Goal: Task Accomplishment & Management: Complete application form

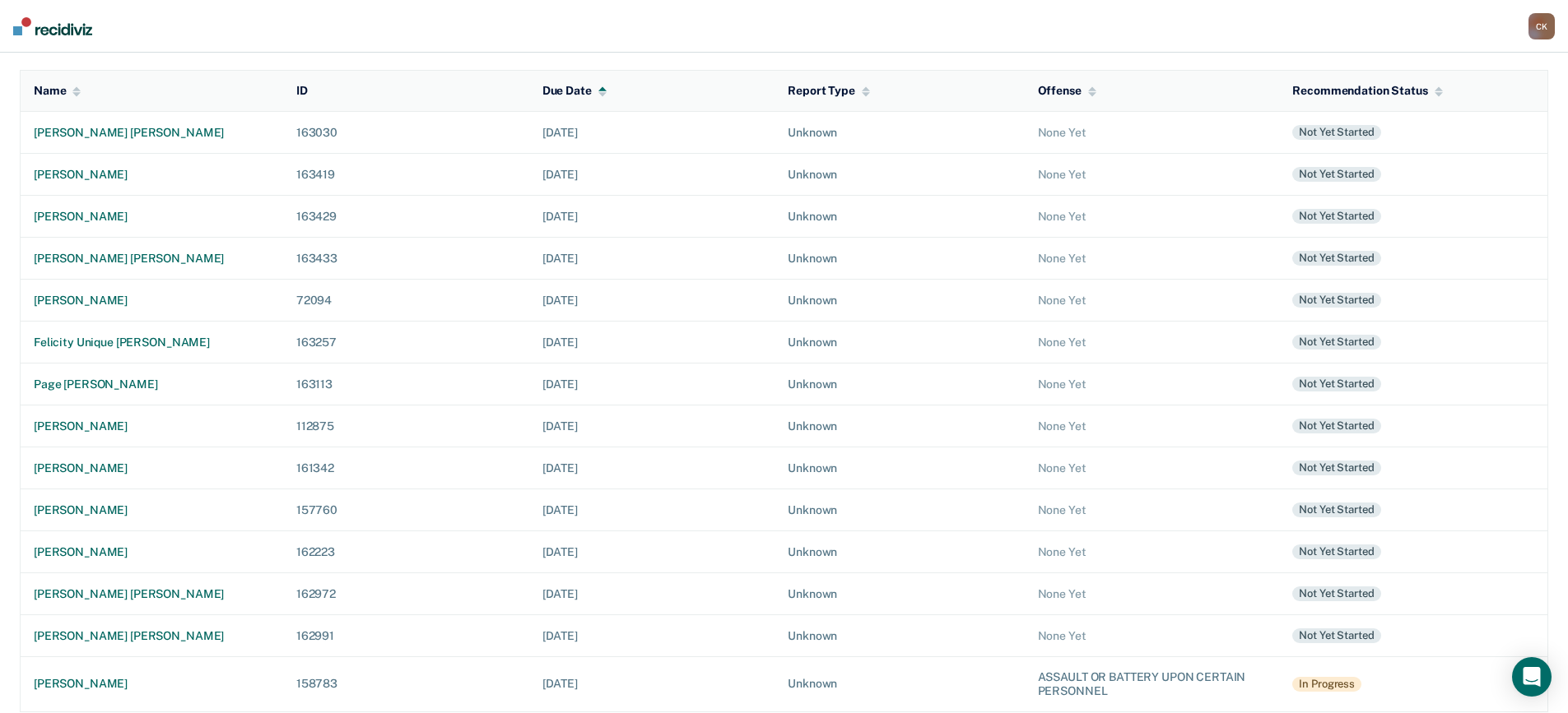
scroll to position [175, 0]
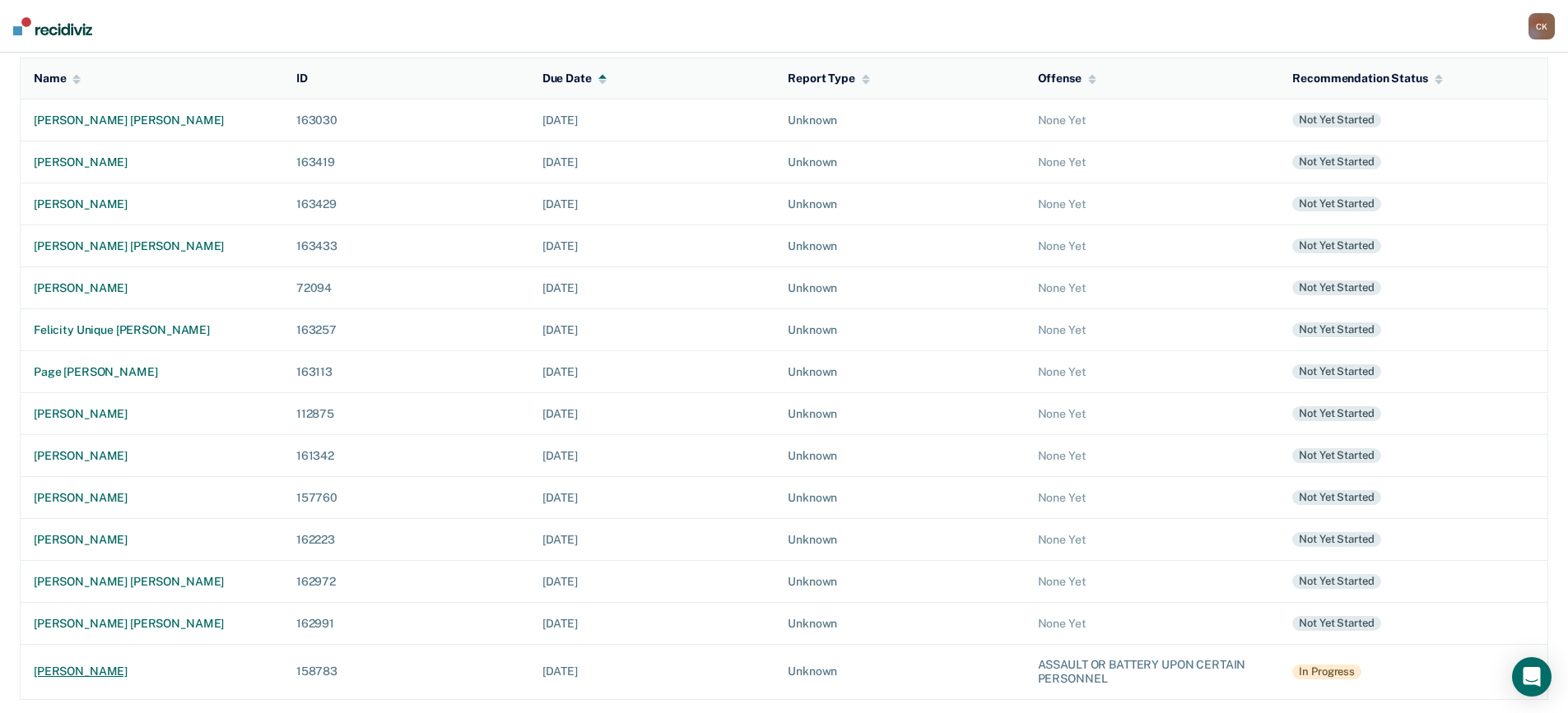
click at [107, 664] on td "[PERSON_NAME]" at bounding box center [151, 671] width 262 height 55
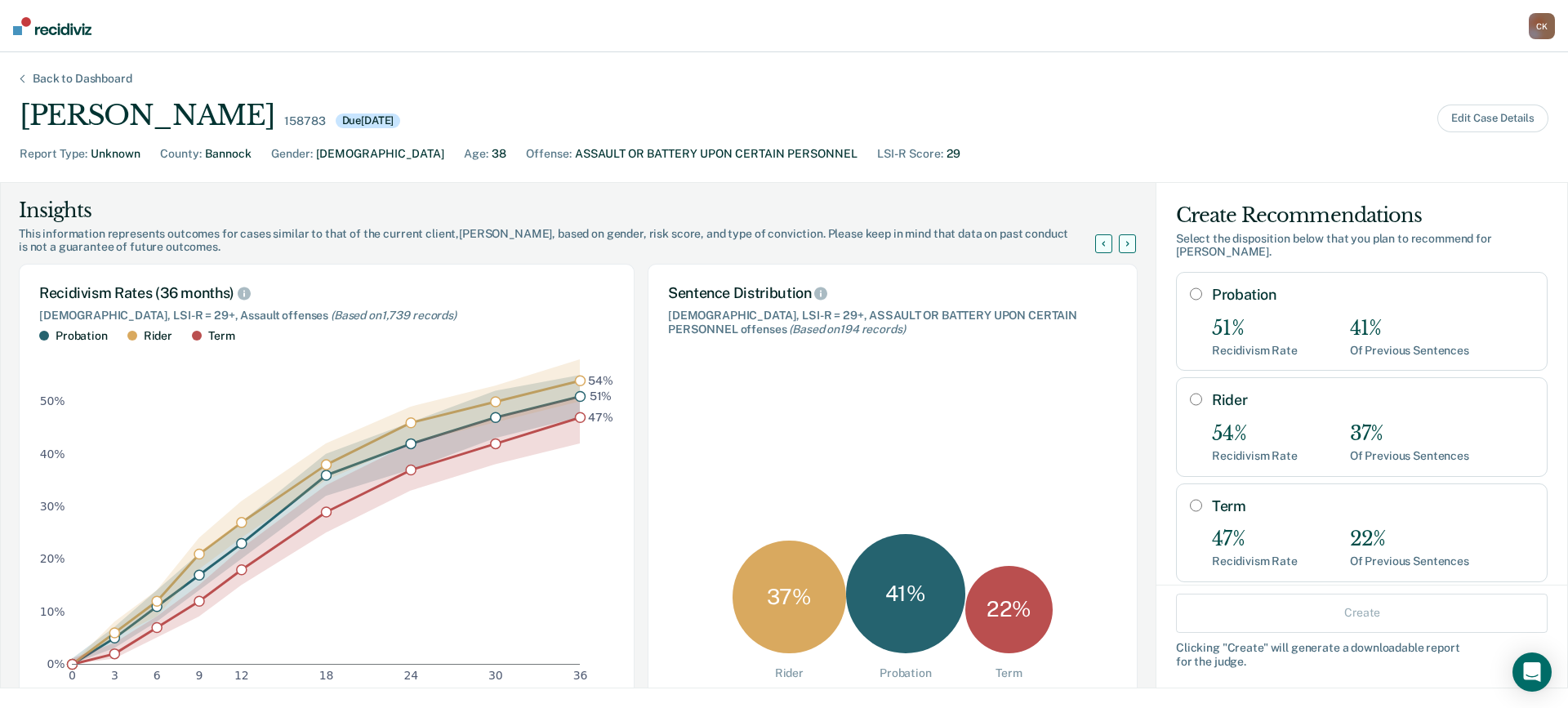
click at [86, 82] on div "Back to Dashboard" at bounding box center [83, 78] width 139 height 14
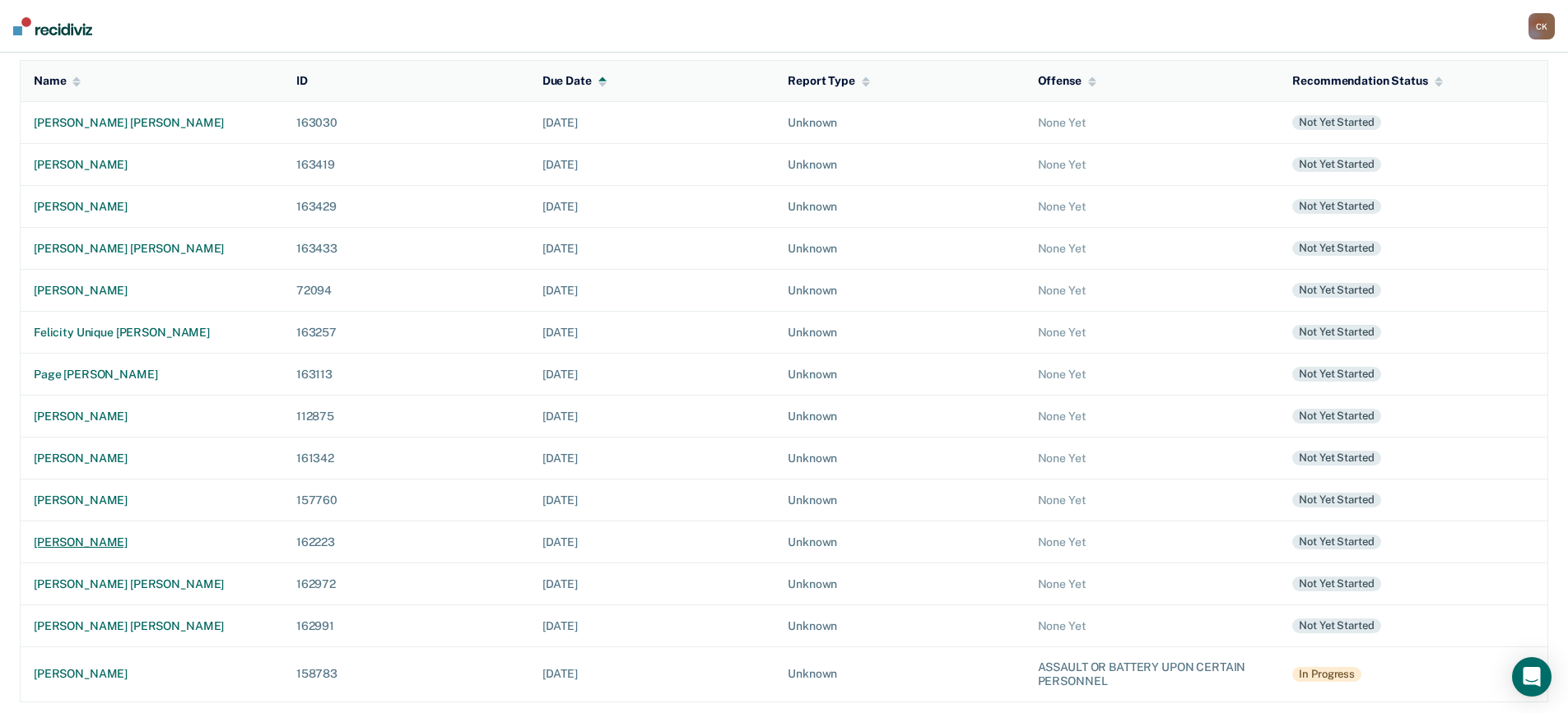
scroll to position [175, 0]
click at [101, 660] on td "[PERSON_NAME]" at bounding box center [151, 671] width 262 height 55
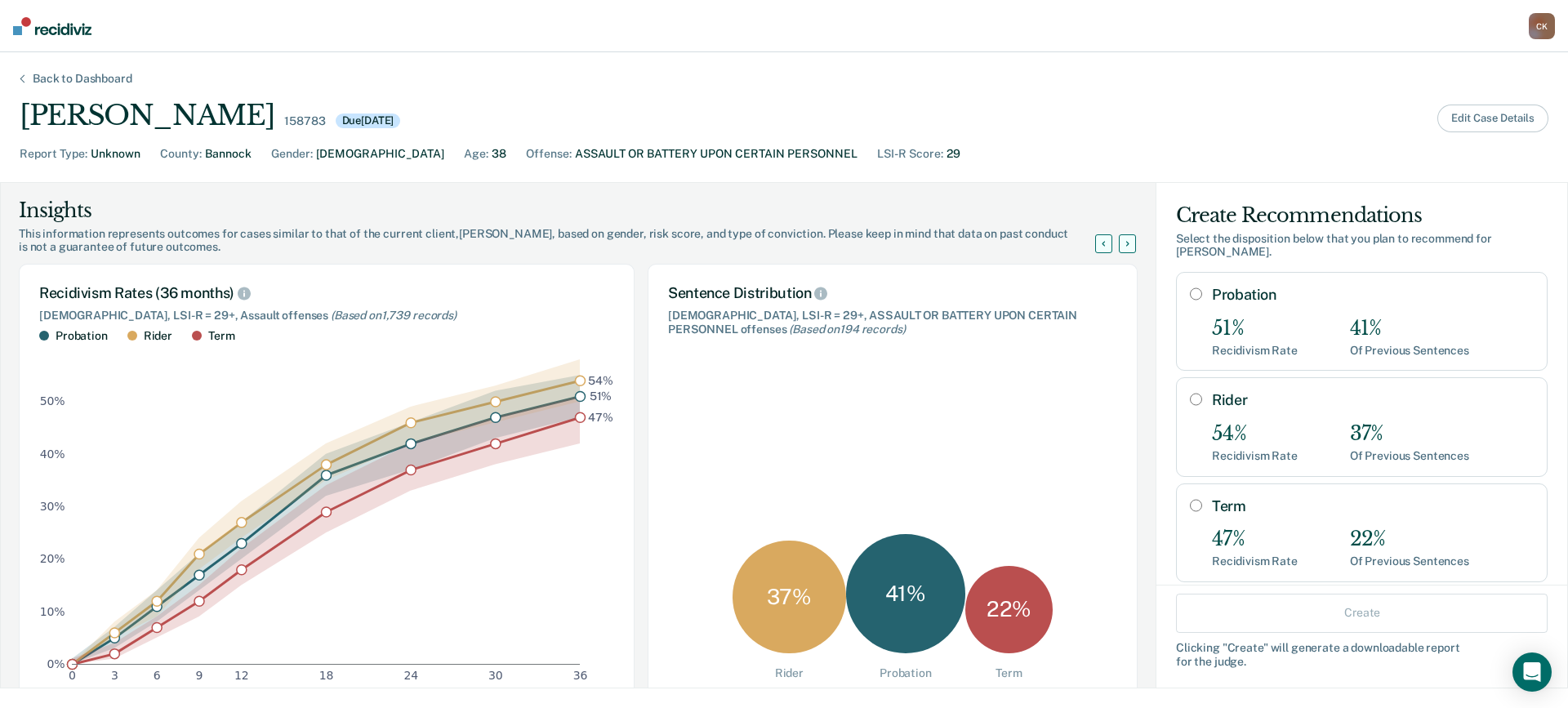
click at [1494, 126] on button "Edit Case Details" at bounding box center [1493, 118] width 111 height 28
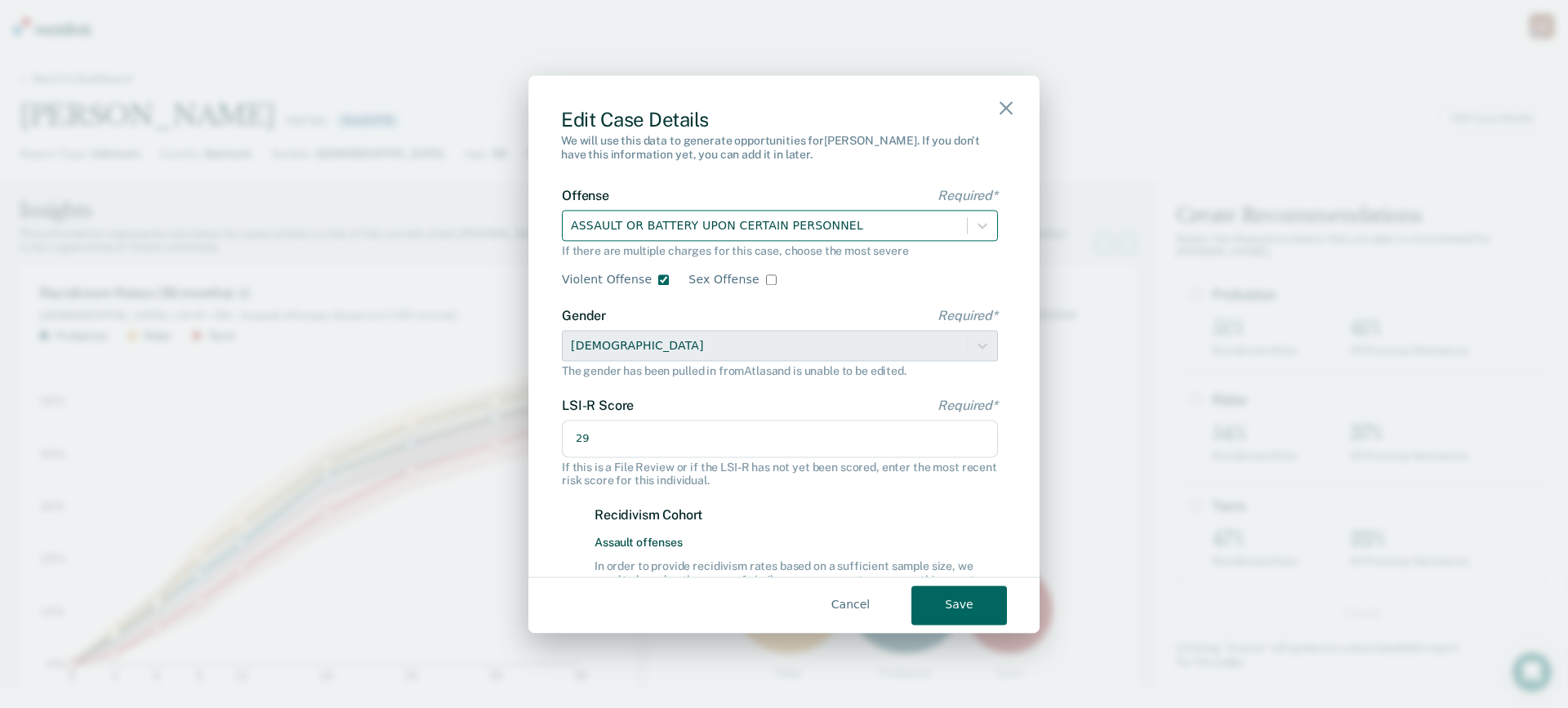
click at [775, 229] on div at bounding box center [765, 225] width 388 height 20
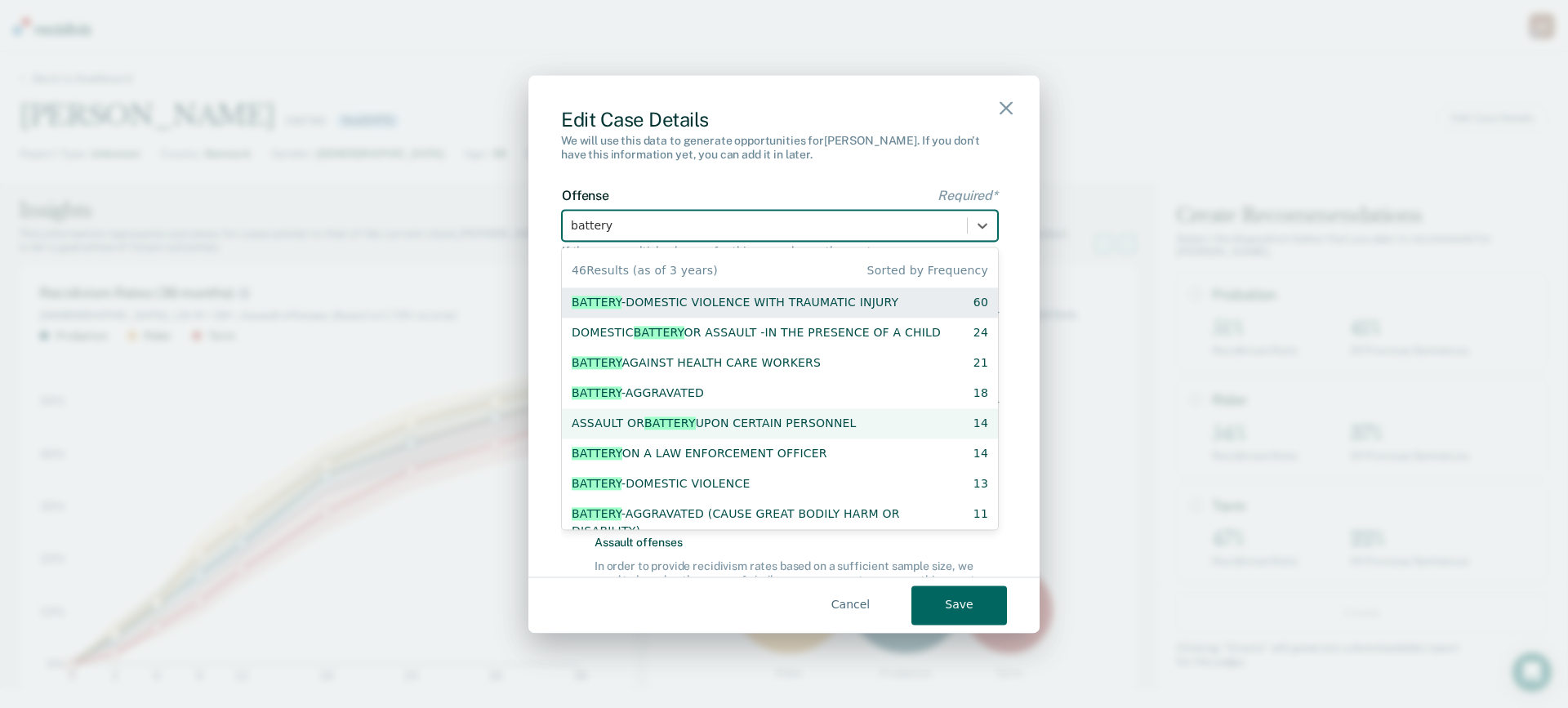
type input "battery"
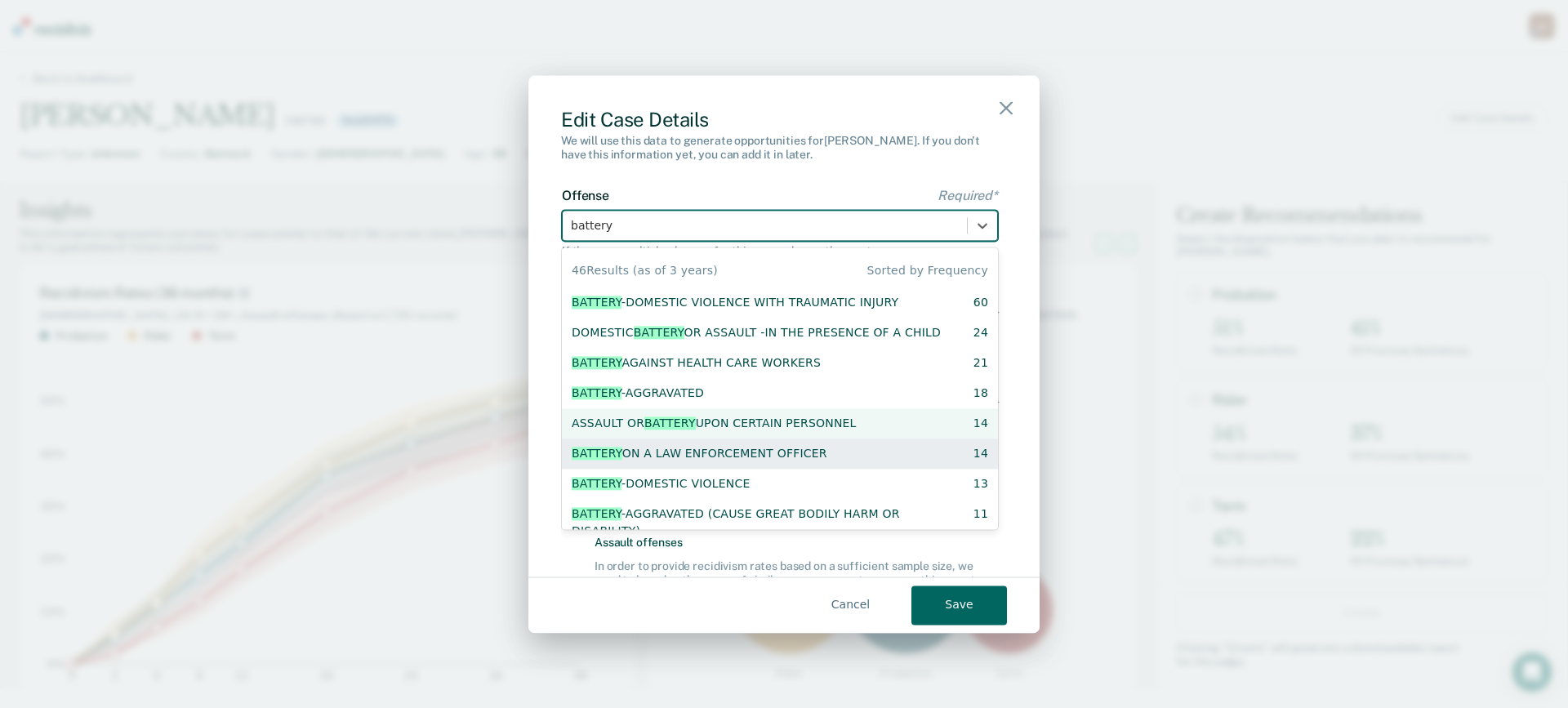
click at [805, 457] on div "BATTERY ON A LAW ENFORCEMENT OFFICER" at bounding box center [699, 454] width 256 height 17
checkbox input "false"
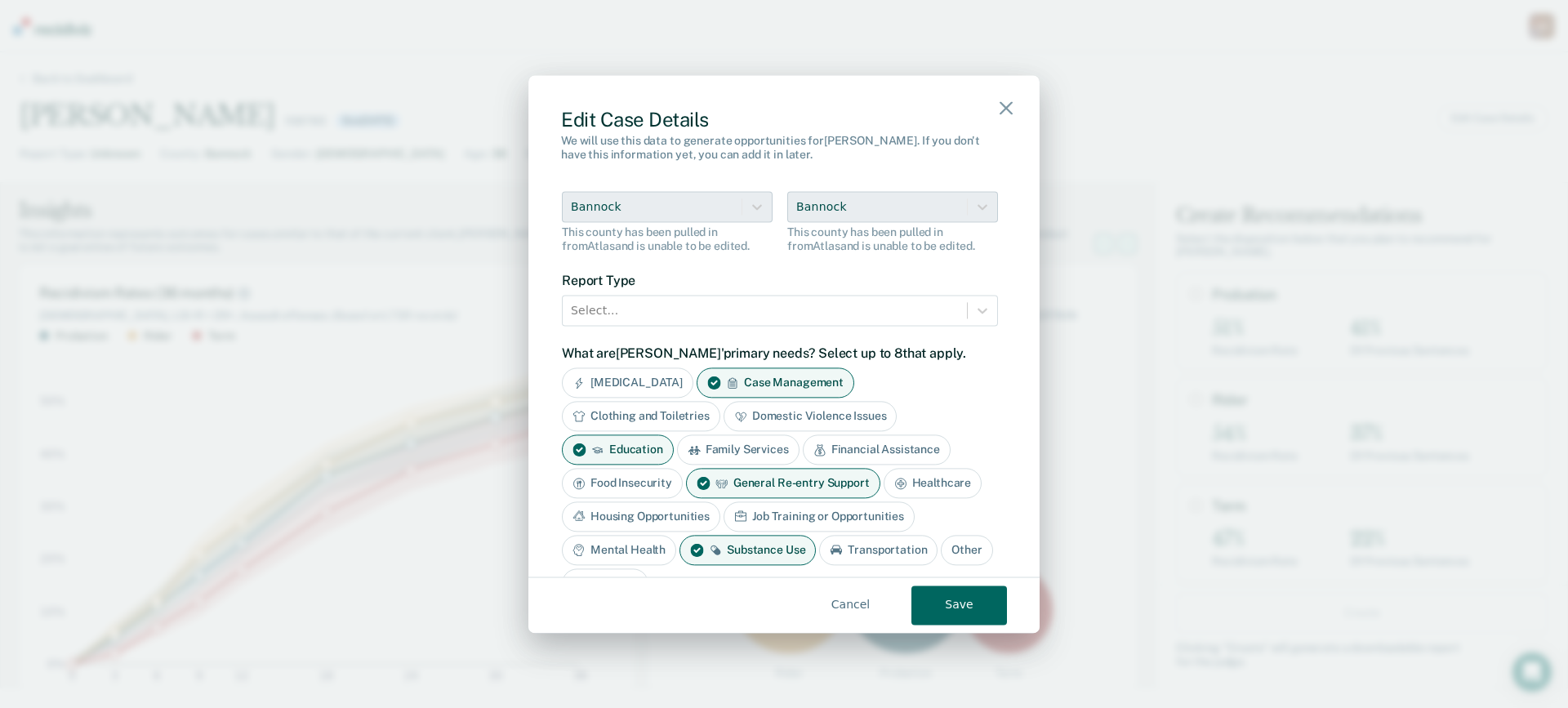
scroll to position [490, 0]
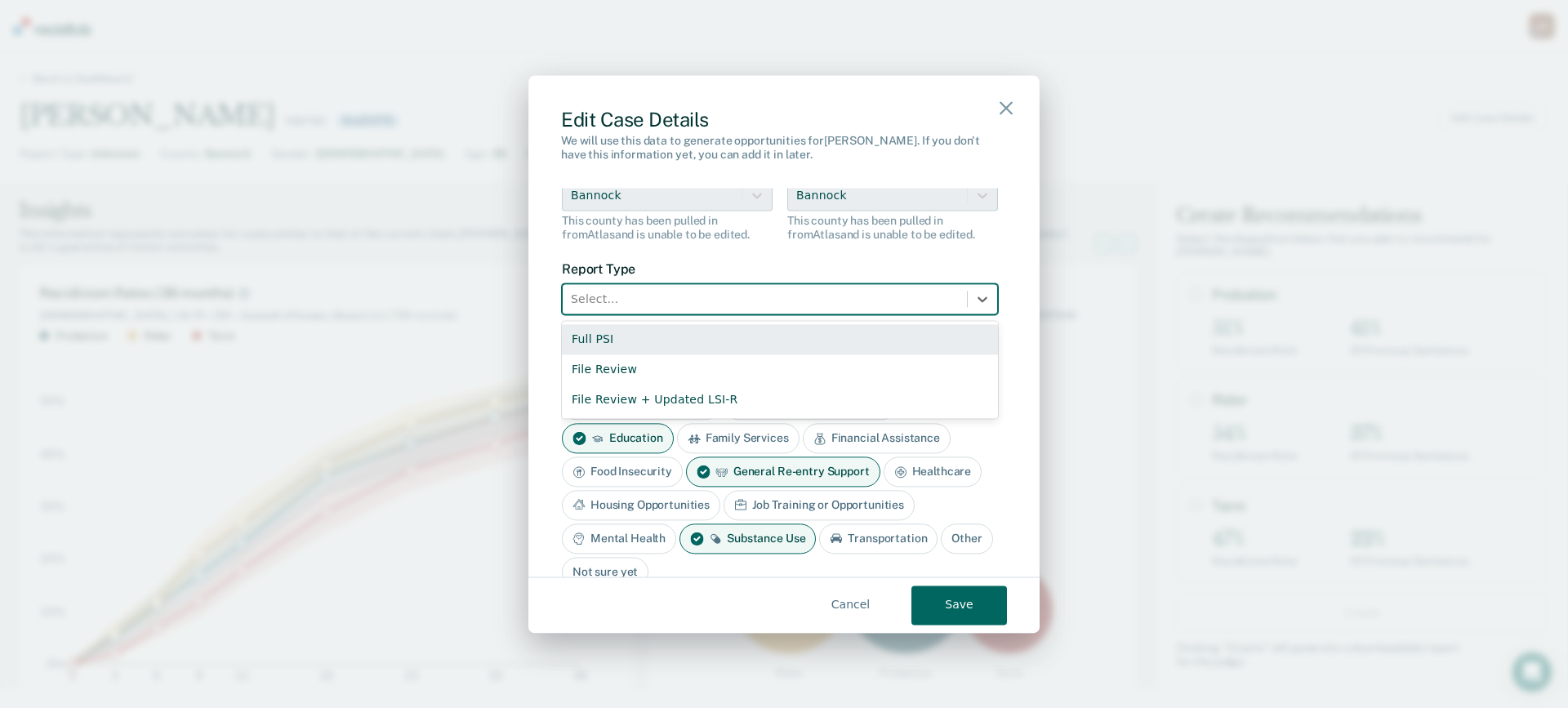
click at [785, 306] on div at bounding box center [765, 299] width 388 height 20
click at [730, 338] on div "Full PSI" at bounding box center [779, 340] width 436 height 31
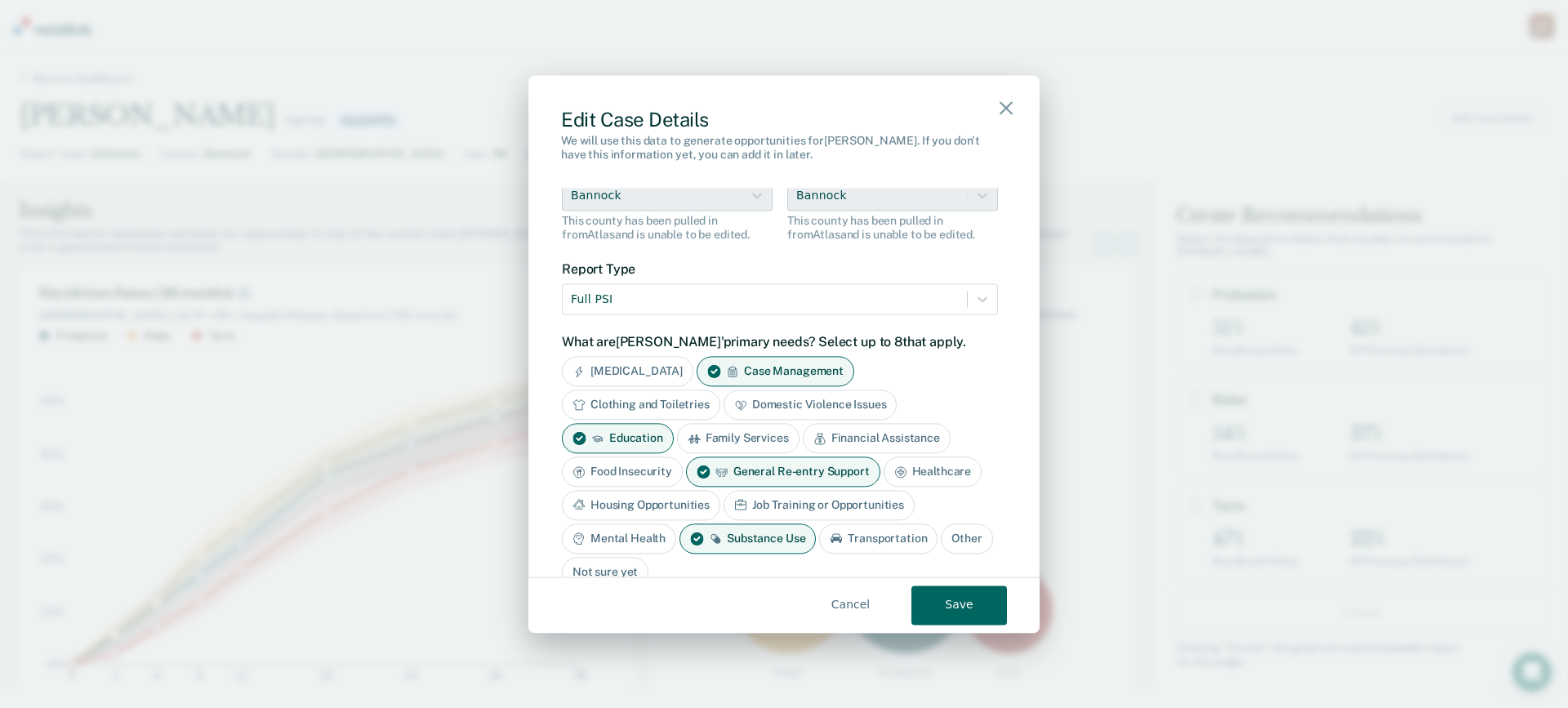
scroll to position [572, 0]
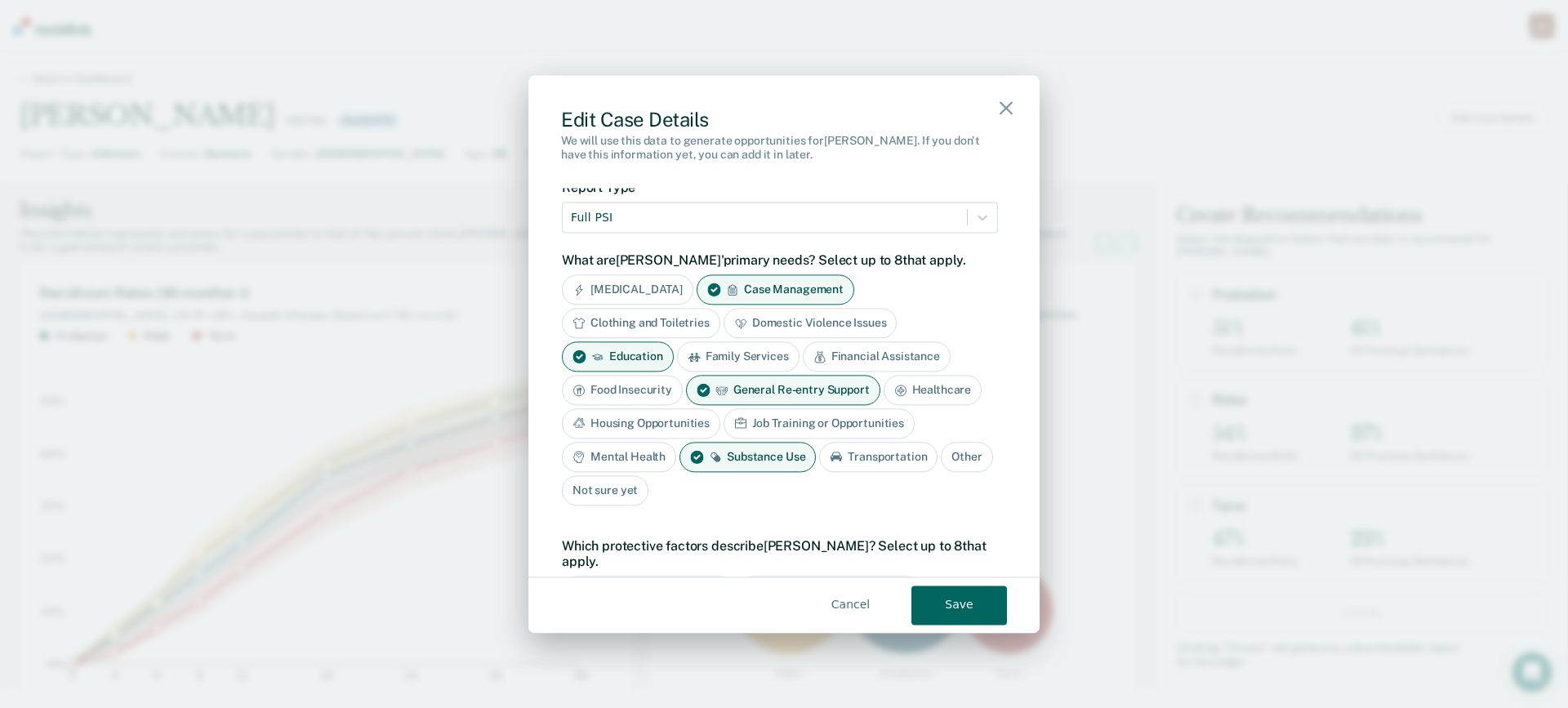
click at [694, 323] on div "Clothing and Toiletries" at bounding box center [641, 324] width 158 height 31
click at [694, 424] on div "Housing Opportunities" at bounding box center [641, 425] width 158 height 31
click at [836, 422] on div "Job Training or Opportunities" at bounding box center [837, 425] width 191 height 31
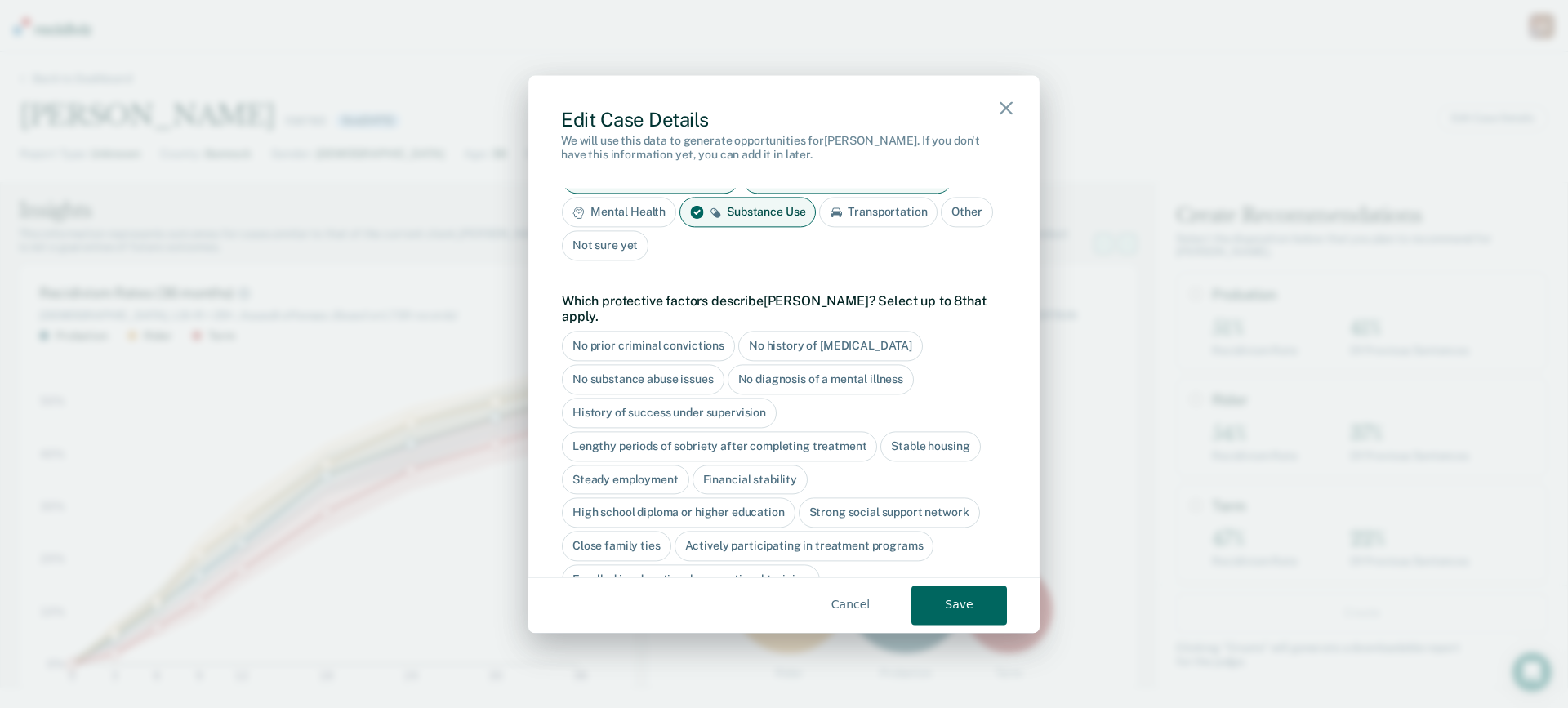
scroll to position [899, 0]
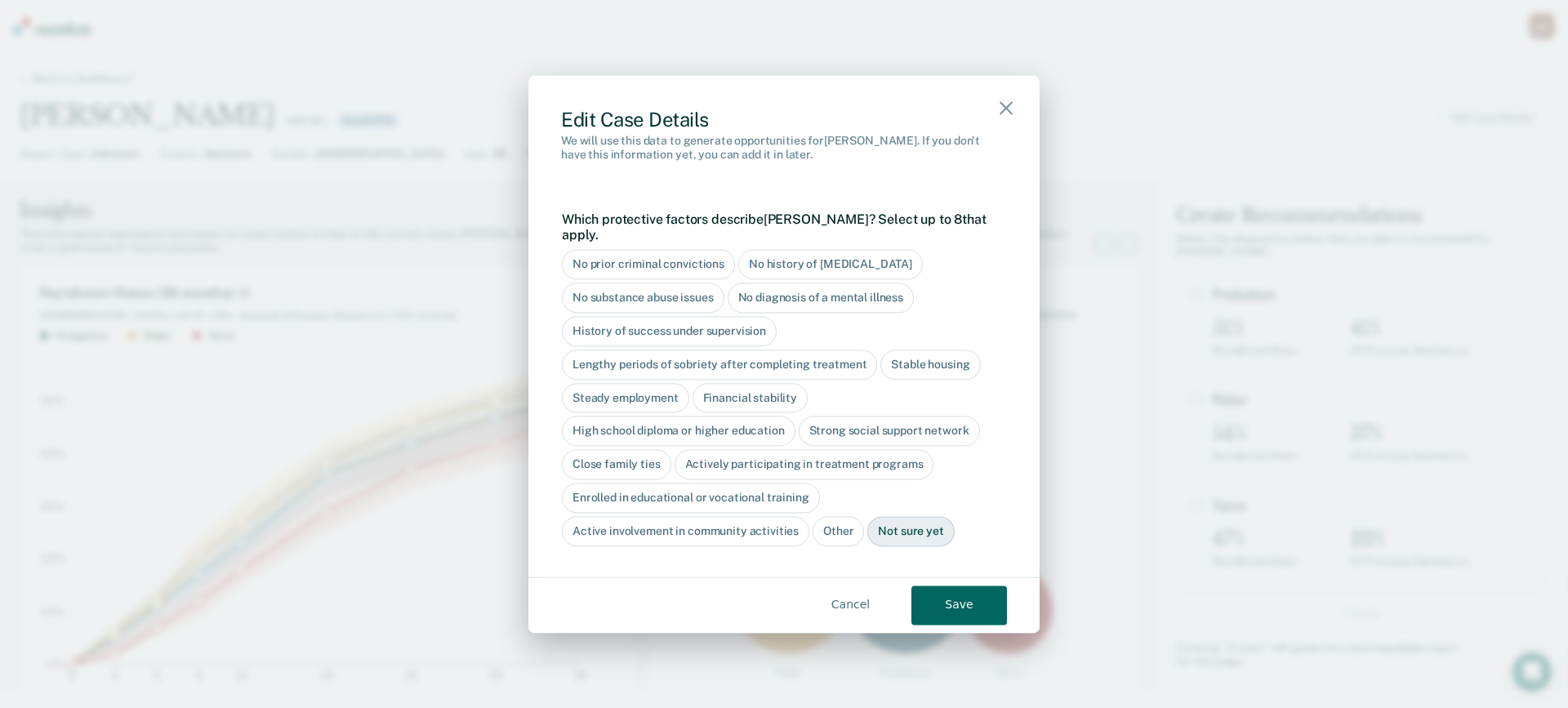
click at [852, 283] on div "No diagnosis of a mental illness" at bounding box center [821, 299] width 187 height 31
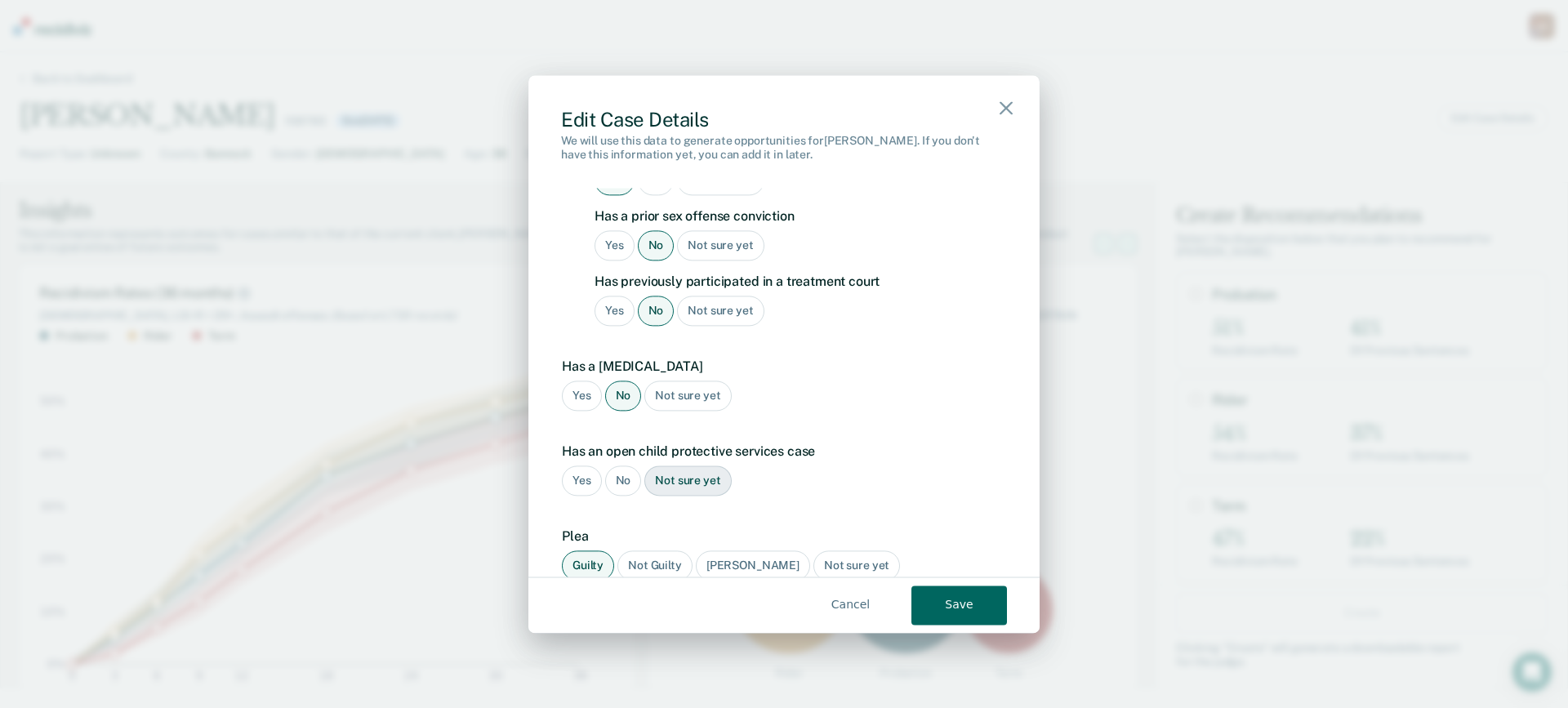
scroll to position [1781, 0]
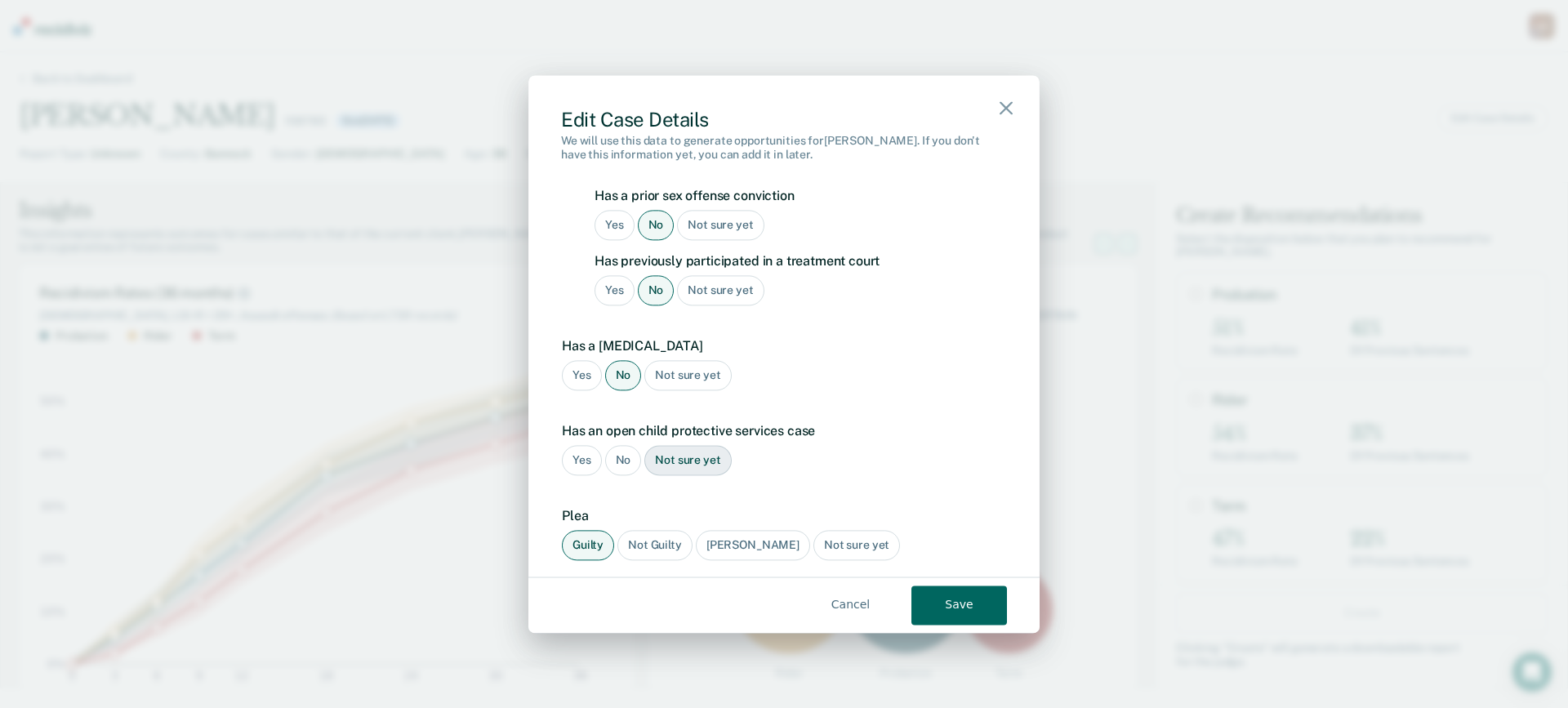
click at [707, 447] on div "Not sure yet" at bounding box center [688, 462] width 87 height 31
click at [967, 610] on button "Save" at bounding box center [959, 605] width 95 height 39
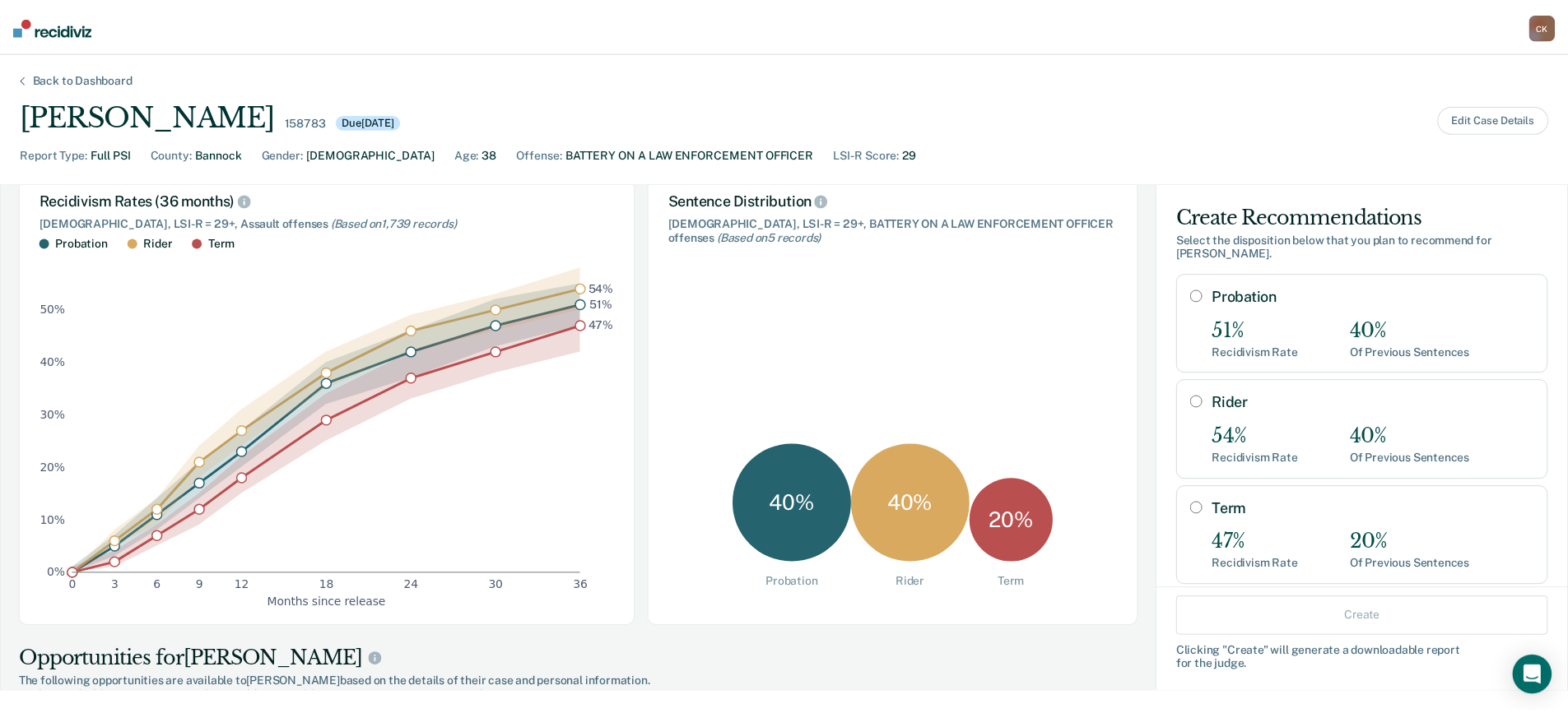
scroll to position [0, 0]
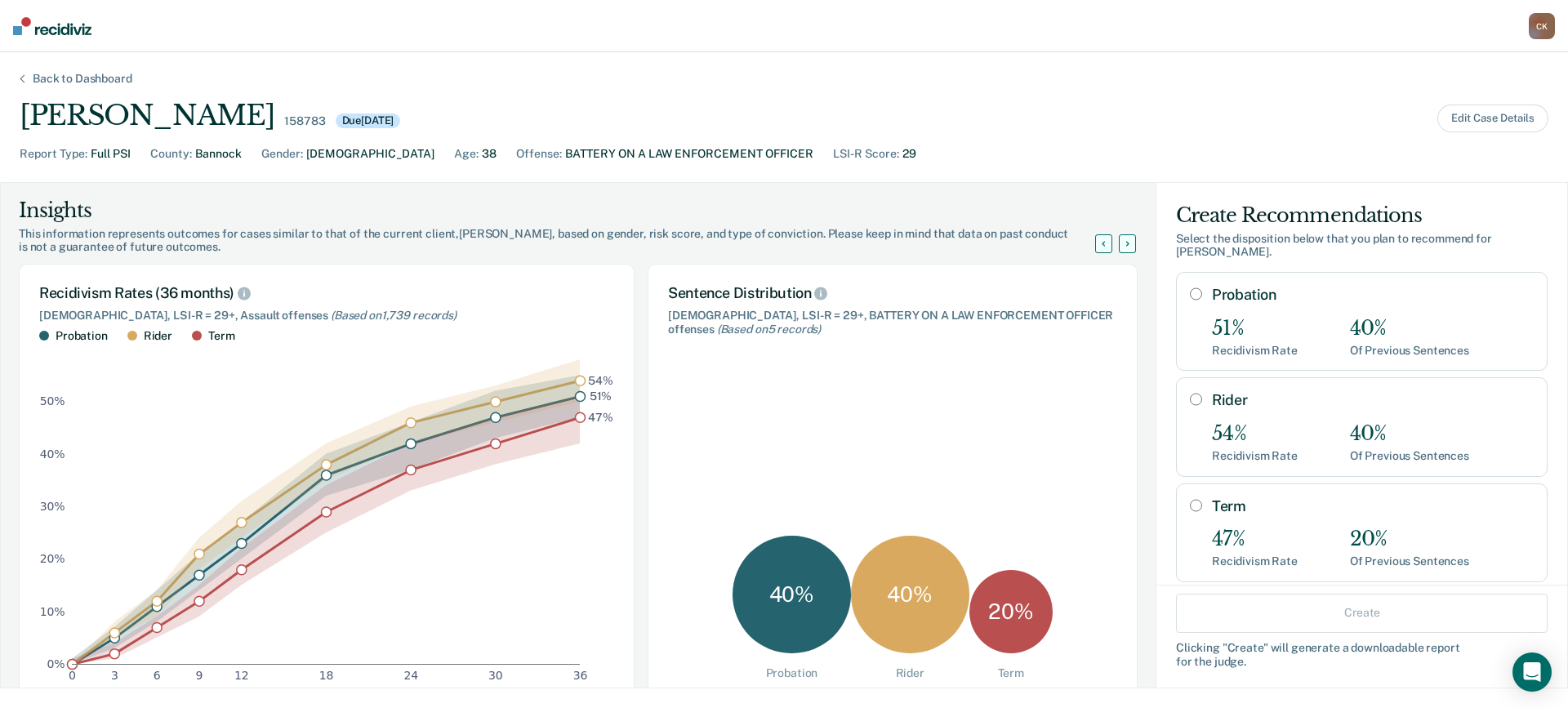
click at [1190, 499] on input "Term" at bounding box center [1196, 506] width 12 height 13
radio input "true"
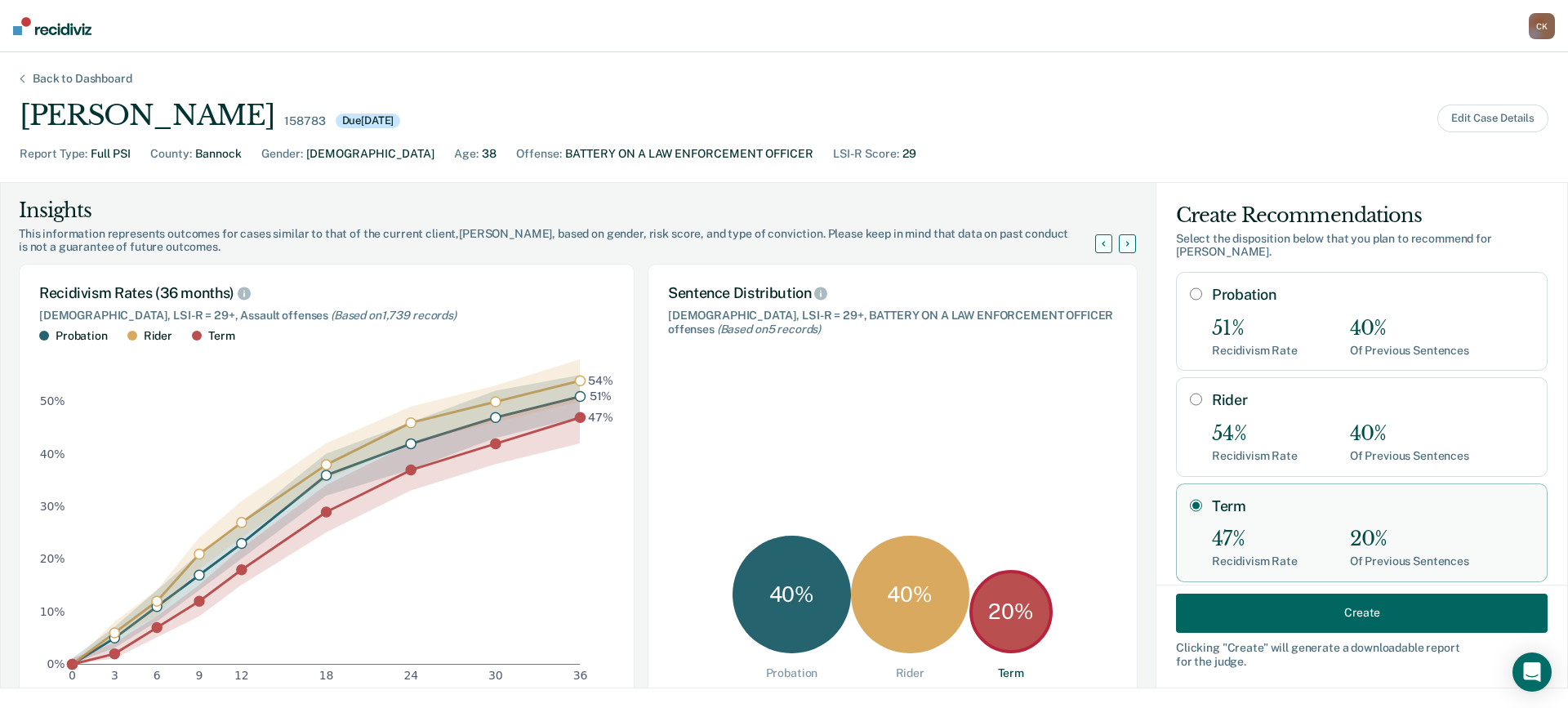
click at [1380, 615] on button "Create" at bounding box center [1362, 613] width 372 height 39
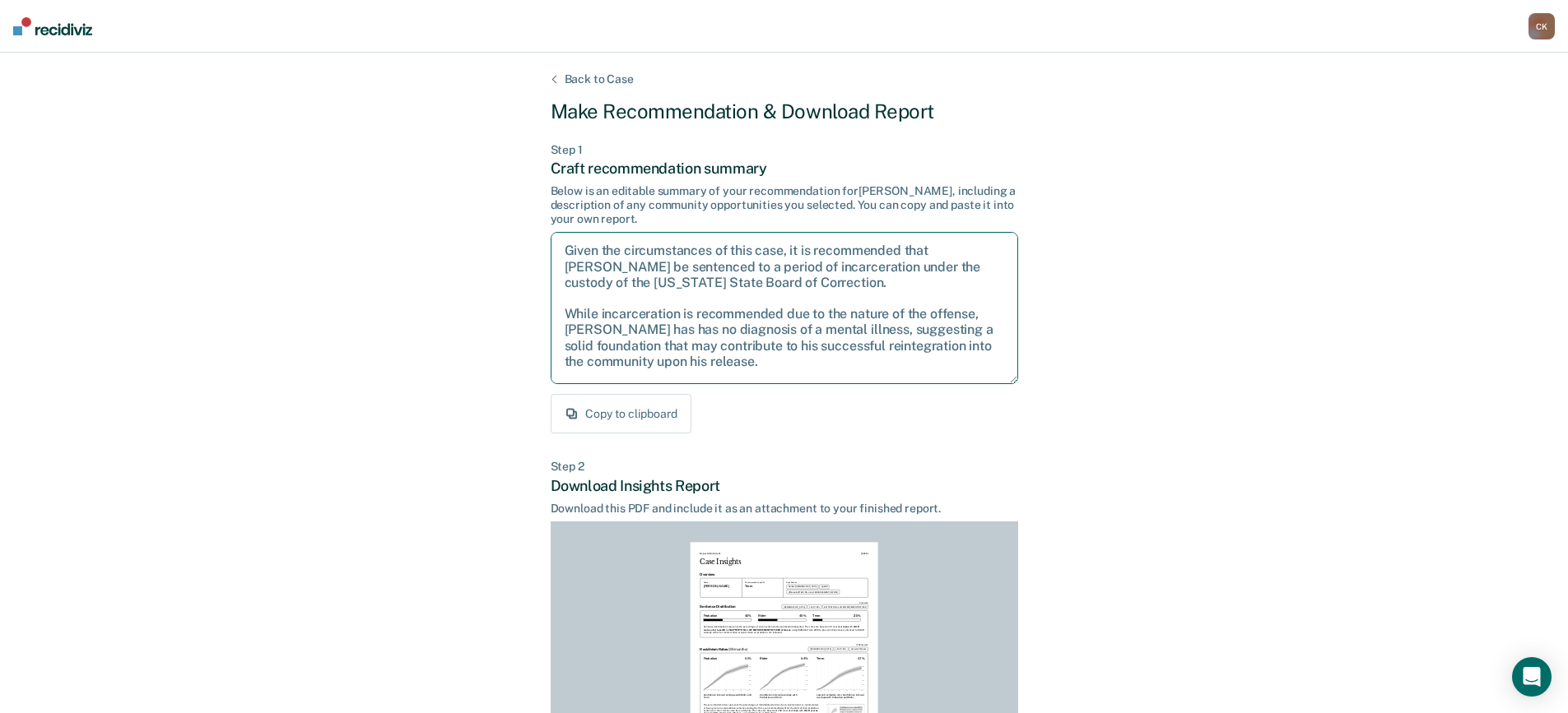
drag, startPoint x: 707, startPoint y: 373, endPoint x: 509, endPoint y: 205, distance: 259.7
click at [509, 205] on div "Back to Case Make Recommendation & Download Report Step 1 Craft recommendation …" at bounding box center [784, 495] width 1568 height 885
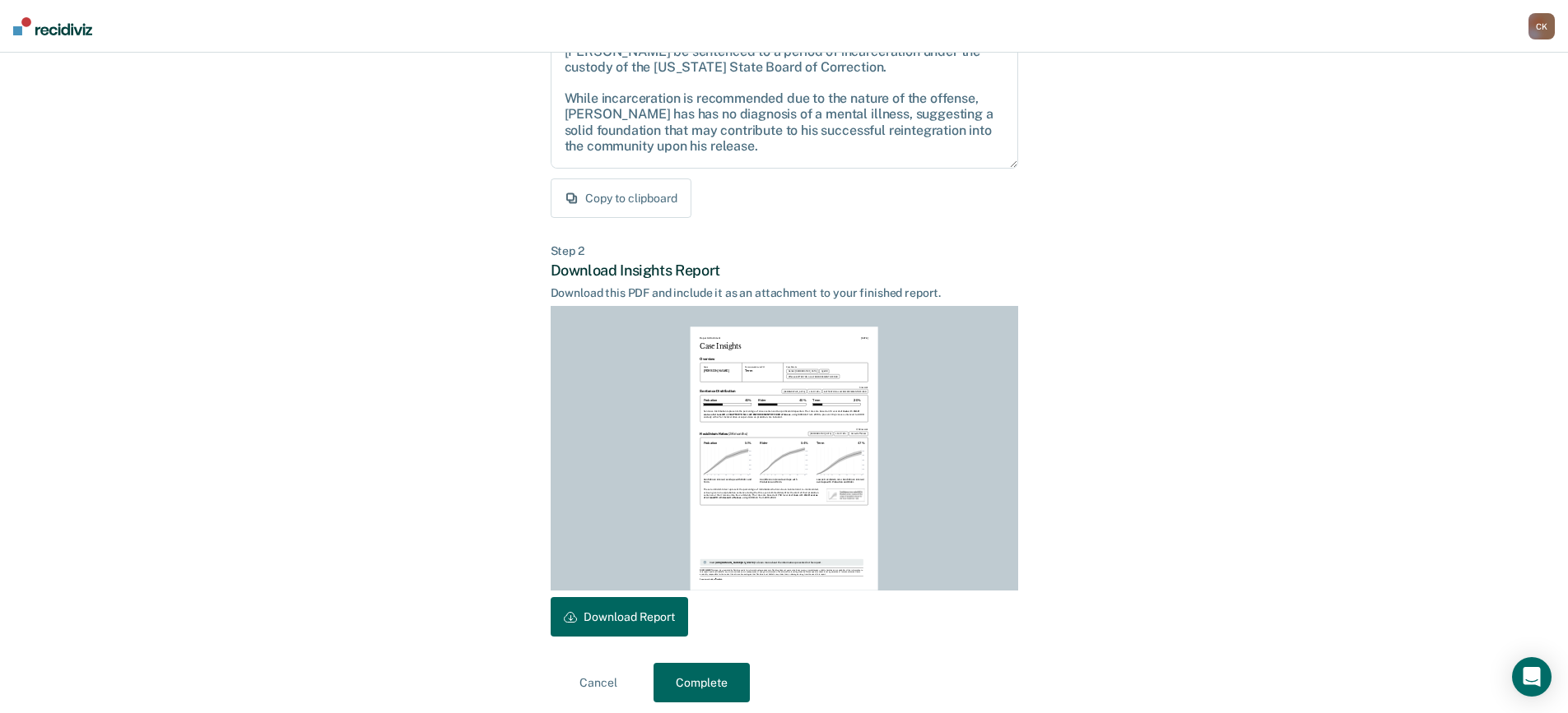
scroll to position [225, 0]
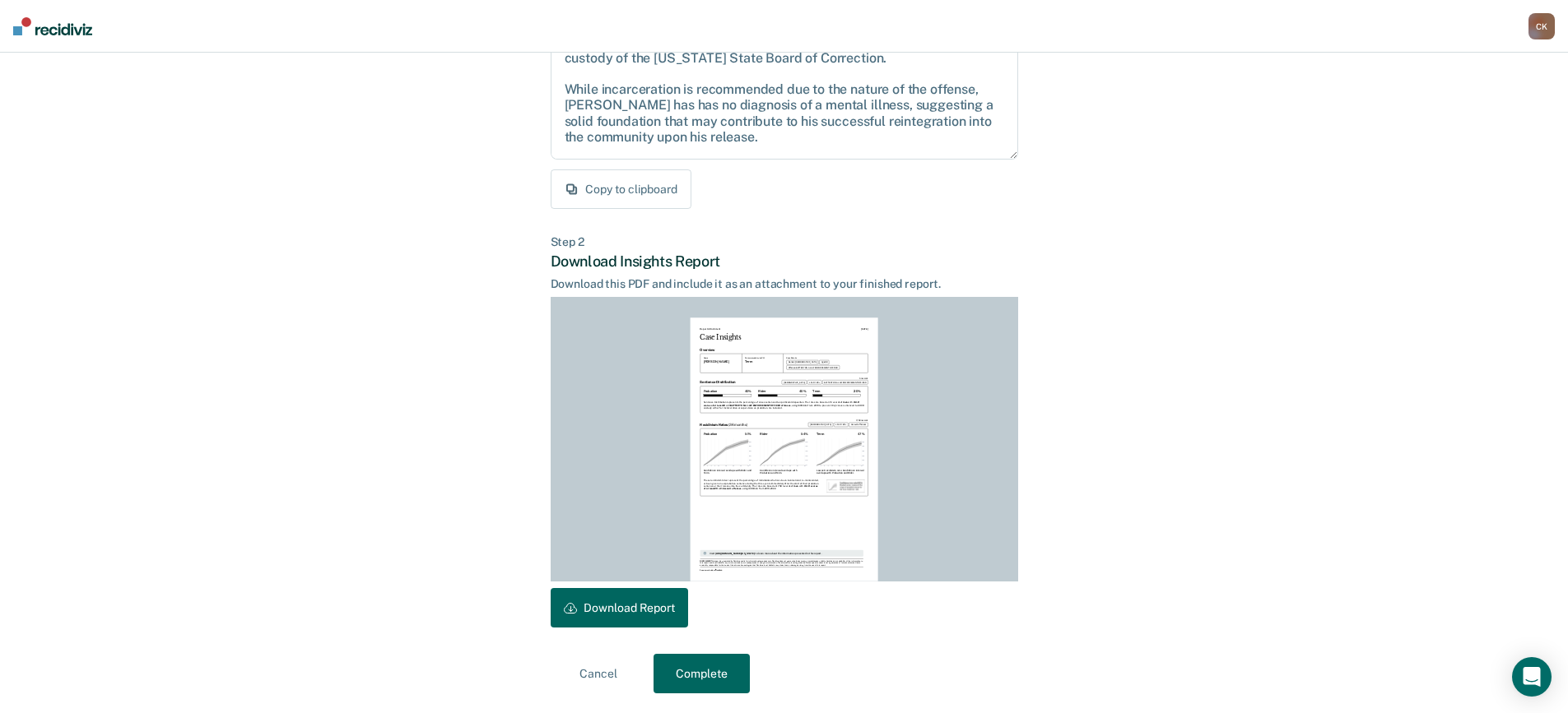
click at [624, 606] on button "Download Report" at bounding box center [619, 607] width 137 height 39
click at [704, 681] on button "Complete" at bounding box center [702, 674] width 96 height 39
